Goal: Task Accomplishment & Management: Complete application form

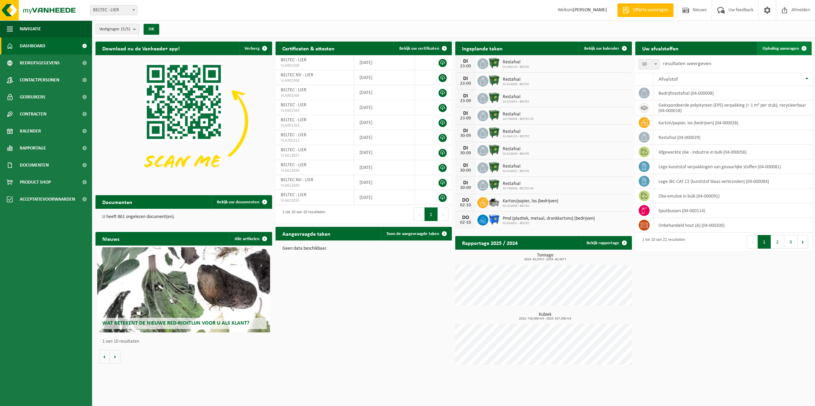
click at [785, 47] on span "Ophaling aanvragen" at bounding box center [780, 48] width 36 height 4
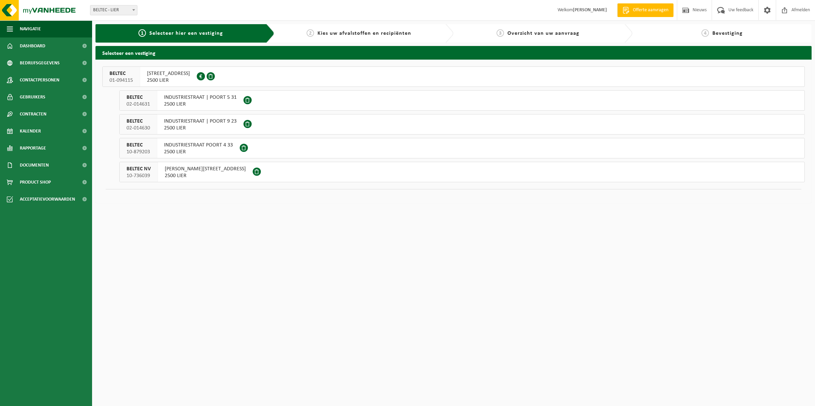
click at [177, 174] on span "2500 LIER" at bounding box center [205, 175] width 81 height 7
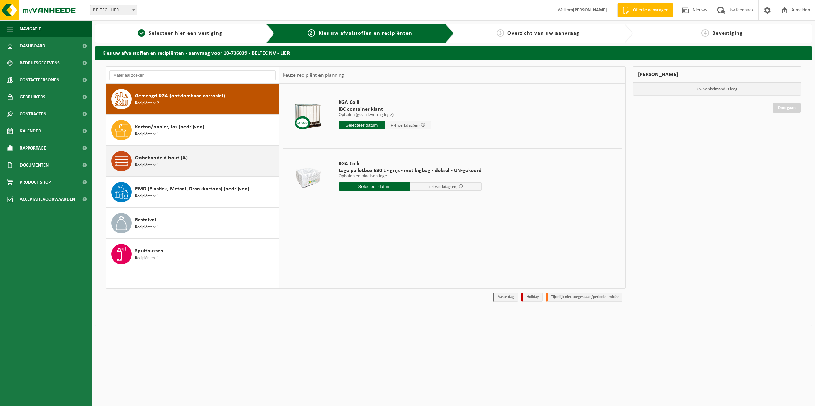
click at [210, 159] on div "Onbehandeld hout (A) Recipiënten: 1" at bounding box center [206, 161] width 142 height 20
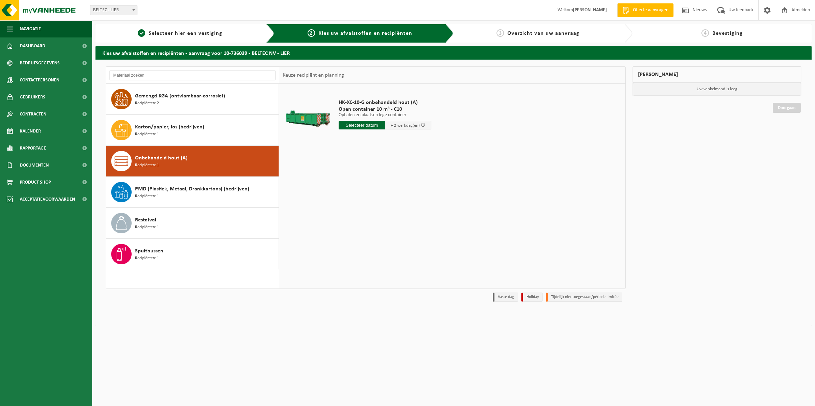
click at [354, 125] on input "text" at bounding box center [361, 125] width 46 height 9
click at [355, 197] on div "23" at bounding box center [357, 197] width 12 height 11
type input "Van 2025-09-23"
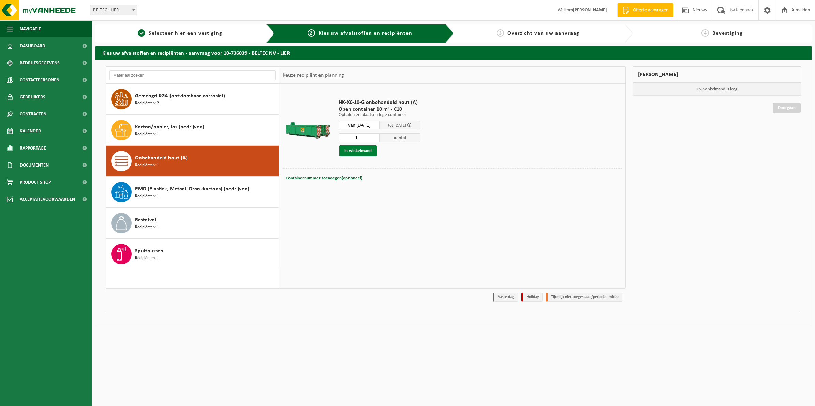
click at [363, 153] on button "In winkelmand" at bounding box center [357, 151] width 37 height 11
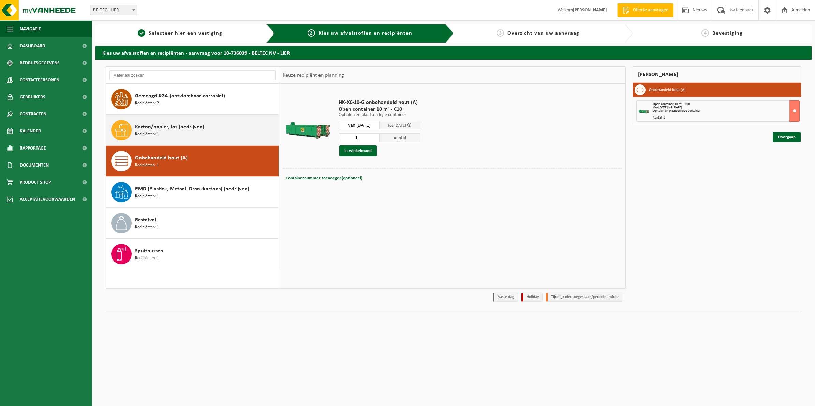
click at [217, 133] on div "Karton/papier, los (bedrijven) Recipiënten: 1" at bounding box center [206, 130] width 142 height 20
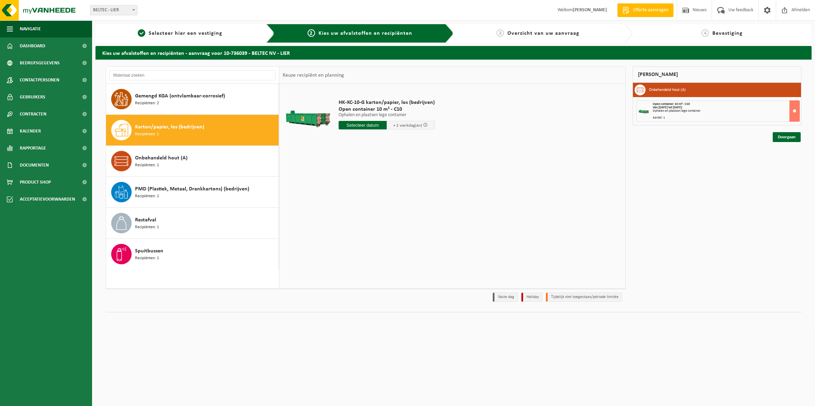
click at [366, 126] on input "text" at bounding box center [362, 125] width 48 height 9
click at [358, 198] on div "23" at bounding box center [357, 197] width 12 height 11
type input "Van 2025-09-23"
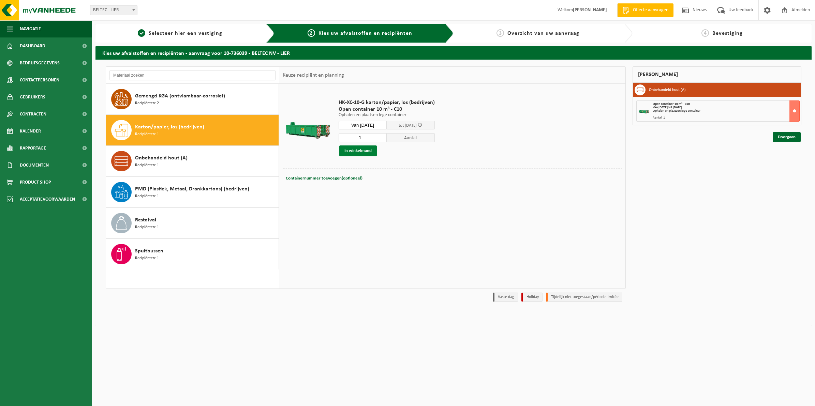
click at [353, 150] on button "In winkelmand" at bounding box center [357, 151] width 37 height 11
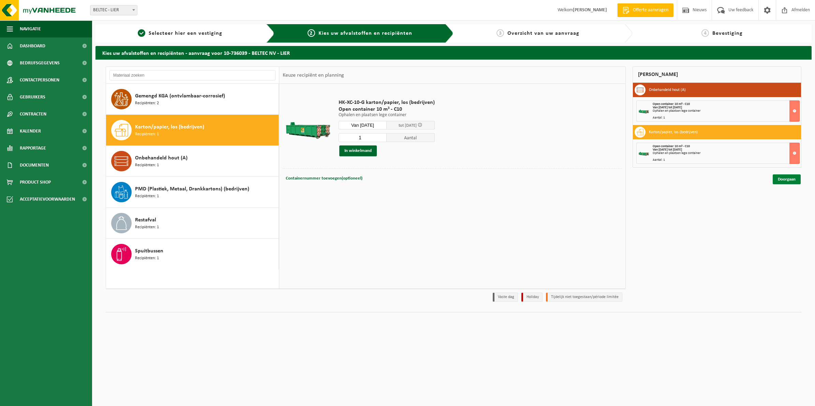
click at [780, 180] on link "Doorgaan" at bounding box center [786, 179] width 28 height 10
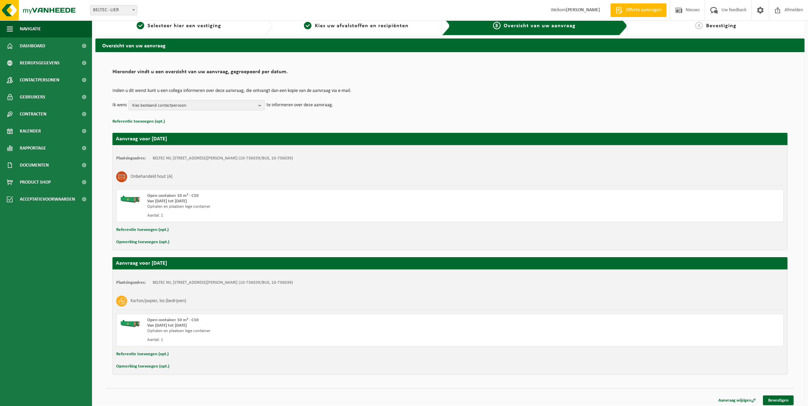
scroll to position [11, 0]
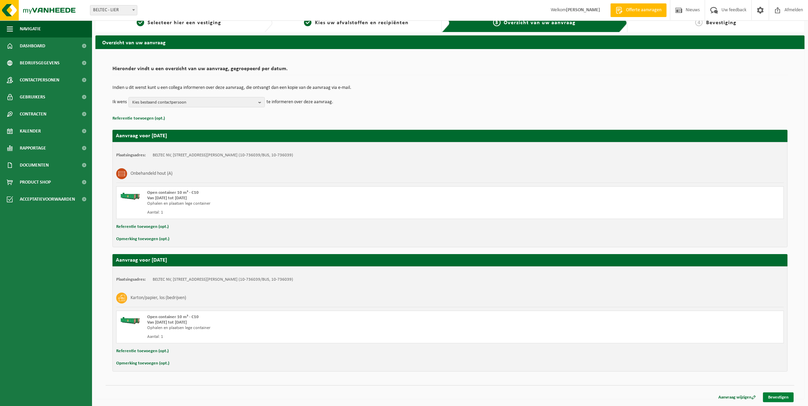
click at [782, 396] on link "Bevestigen" at bounding box center [778, 398] width 31 height 10
